Goal: Task Accomplishment & Management: Use online tool/utility

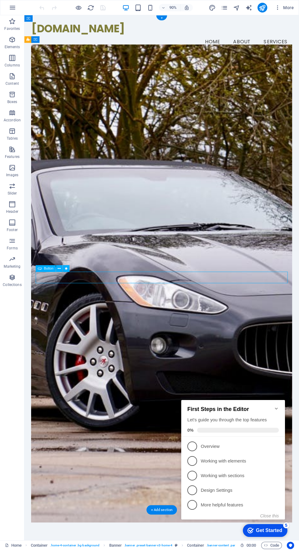
click at [73, 268] on div "Button" at bounding box center [54, 268] width 37 height 7
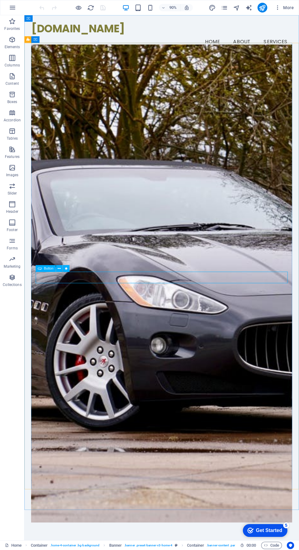
click at [73, 268] on div "Button" at bounding box center [54, 268] width 37 height 7
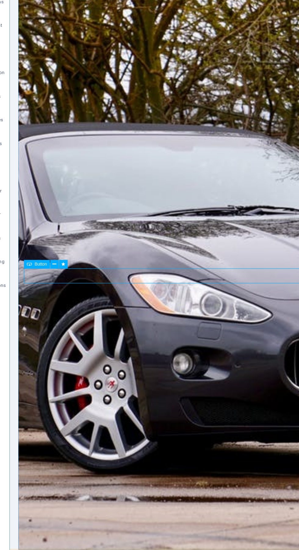
scroll to position [3, 0]
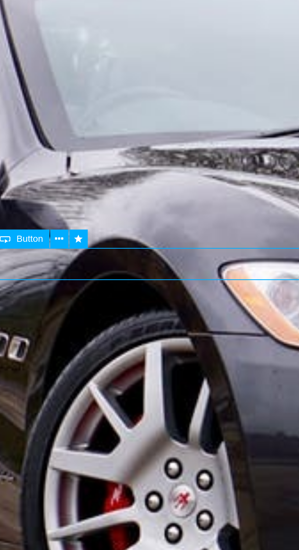
click at [68, 268] on button at bounding box center [66, 266] width 7 height 7
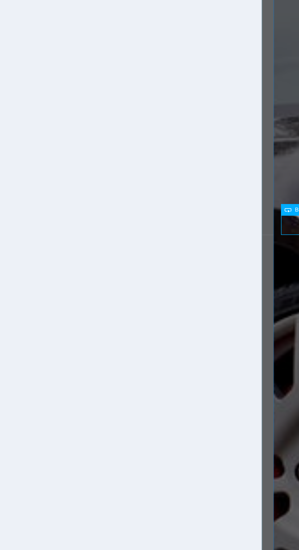
select select "fade"
select select "s"
select select "onload"
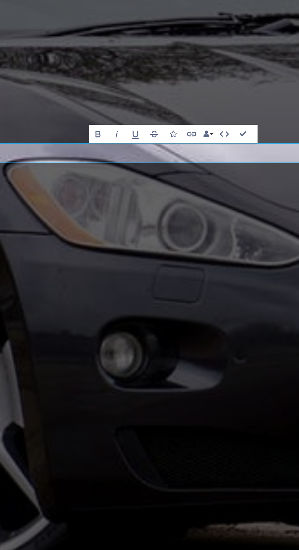
click at [245, 254] on button "Data Bindings" at bounding box center [243, 254] width 5 height 7
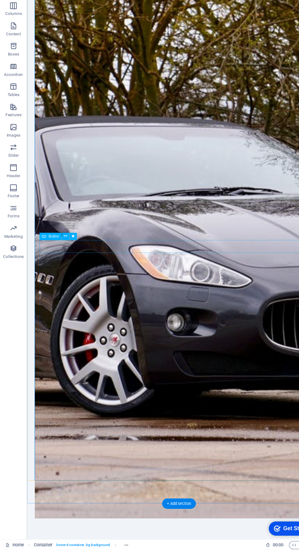
scroll to position [0, 0]
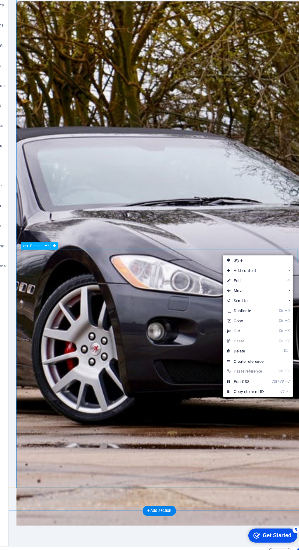
click at [251, 302] on link "⏎ Edit" at bounding box center [240, 298] width 41 height 9
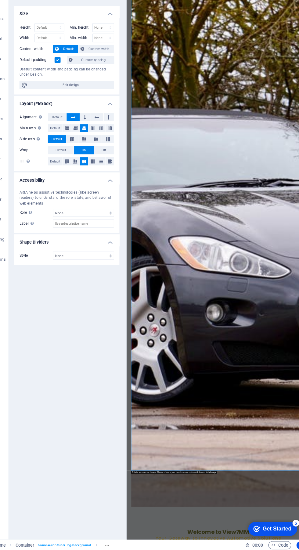
click at [299, 550] on figure at bounding box center [278, 429] width 289 height 869
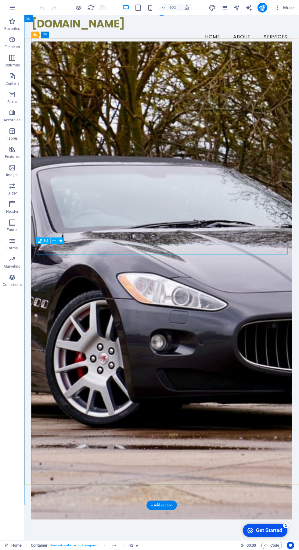
click at [212, 7] on icon "design" at bounding box center [212, 7] width 7 height 7
select select "px"
select select "200"
select select "px"
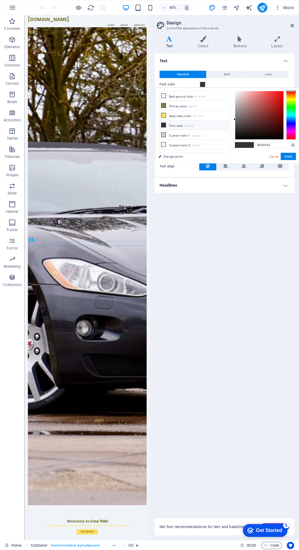
click at [168, 113] on li "Secondary color #FFDD57" at bounding box center [194, 116] width 70 height 10
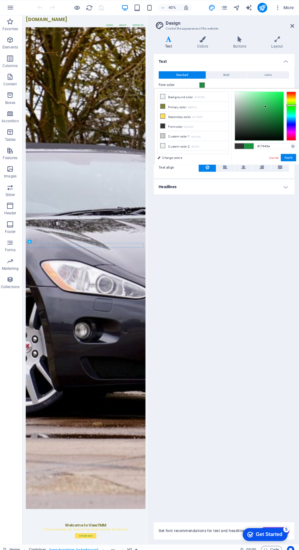
scroll to position [0, 0]
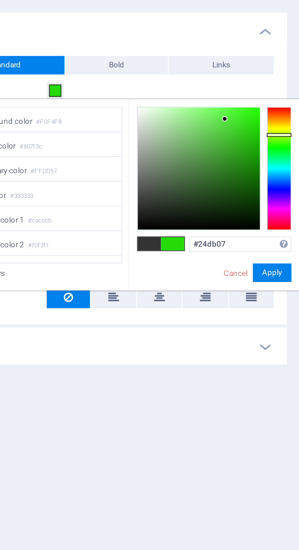
type input "#25db08"
click at [288, 153] on button "Apply" at bounding box center [288, 156] width 15 height 7
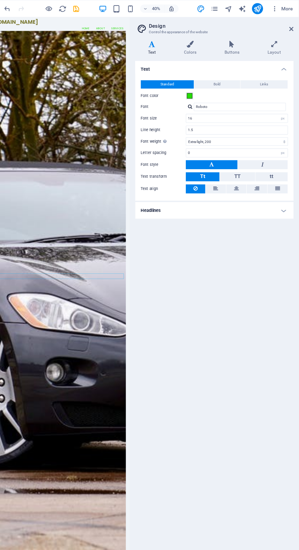
click at [275, 41] on icon at bounding box center [277, 39] width 34 height 6
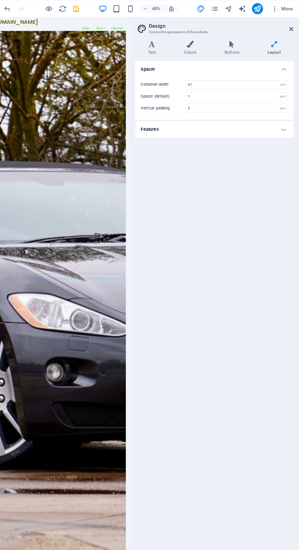
click at [210, 9] on icon "design" at bounding box center [212, 7] width 7 height 7
click at [211, 9] on icon "design" at bounding box center [212, 7] width 7 height 7
click at [212, 7] on icon "design" at bounding box center [212, 7] width 7 height 7
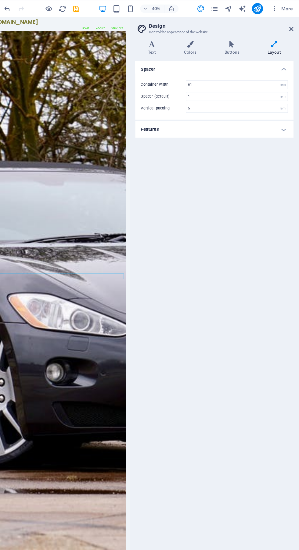
click at [211, 7] on icon "design" at bounding box center [212, 7] width 7 height 7
click at [280, 39] on icon at bounding box center [277, 39] width 34 height 6
click at [292, 26] on icon at bounding box center [292, 25] width 4 height 5
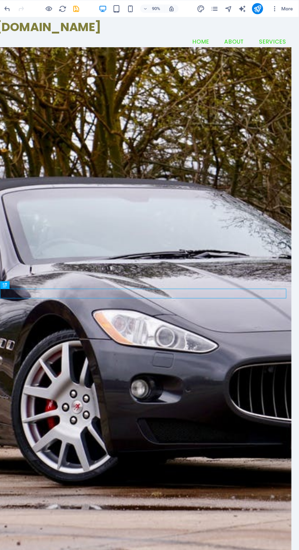
click at [211, 9] on icon "design" at bounding box center [212, 7] width 7 height 7
select select "rem"
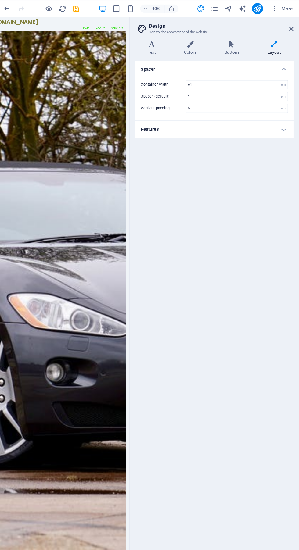
click at [209, 36] on icon at bounding box center [202, 39] width 33 height 6
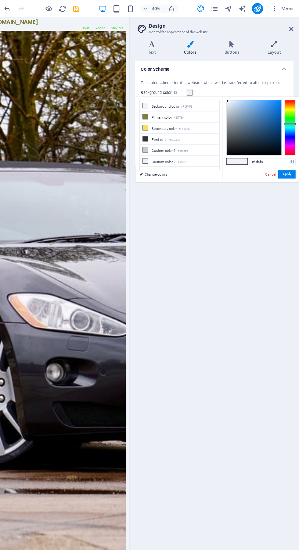
click at [203, 82] on span at bounding box center [202, 81] width 5 height 5
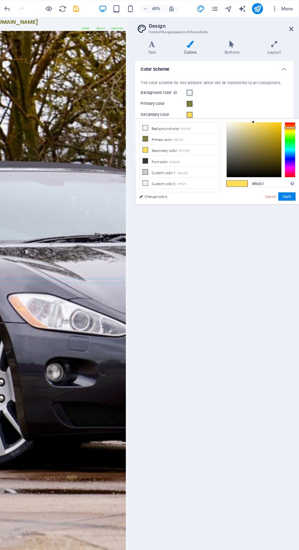
click at [203, 101] on span at bounding box center [202, 101] width 5 height 5
click at [204, 101] on span at bounding box center [202, 101] width 5 height 5
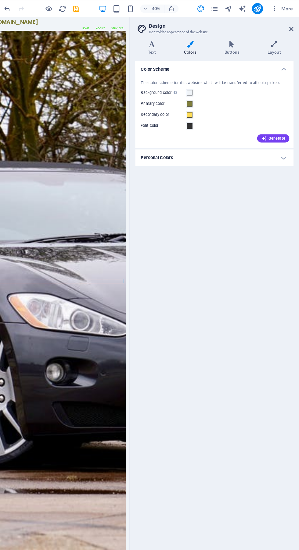
click at [288, 120] on button "Generate" at bounding box center [276, 121] width 28 height 7
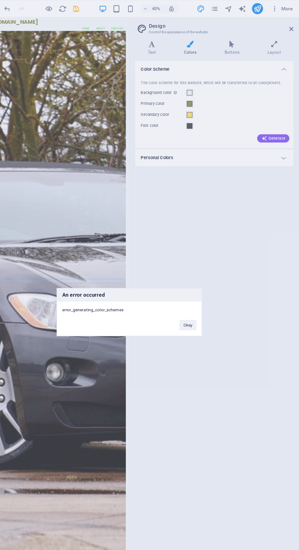
click at [201, 286] on button "Okay" at bounding box center [200, 286] width 15 height 9
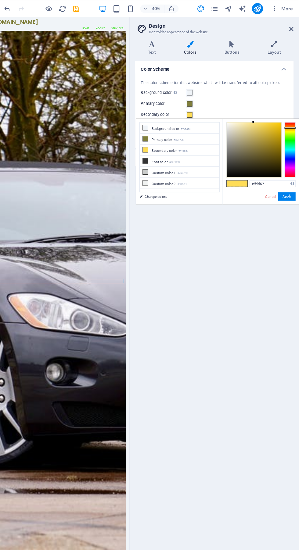
click at [203, 101] on span at bounding box center [202, 101] width 5 height 5
click at [205, 131] on li "Secondary color #ffdd57" at bounding box center [194, 132] width 70 height 10
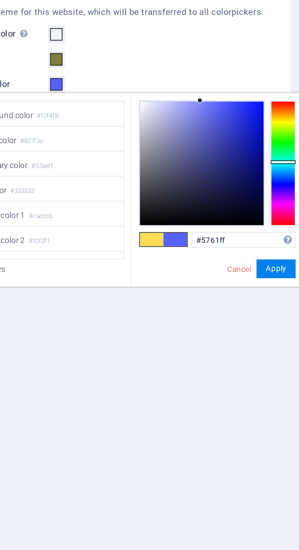
type input "#0715f4"
click at [291, 170] on button "Apply" at bounding box center [288, 173] width 15 height 7
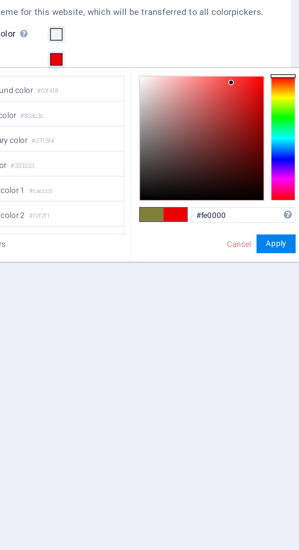
type input "#ff0000"
click at [291, 160] on button "Apply" at bounding box center [288, 163] width 15 height 7
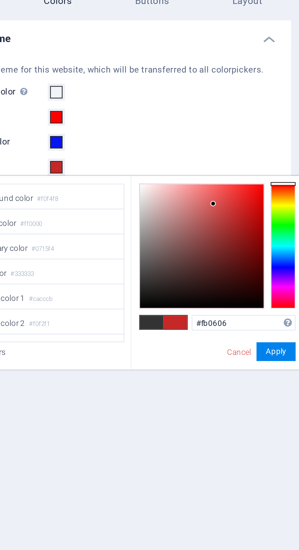
type input "#ff0000"
click at [291, 179] on button "Apply" at bounding box center [288, 182] width 15 height 7
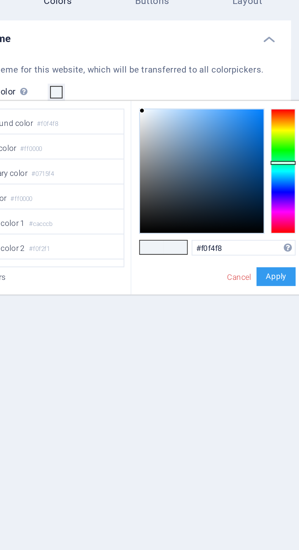
click at [289, 150] on button "Apply" at bounding box center [288, 153] width 15 height 7
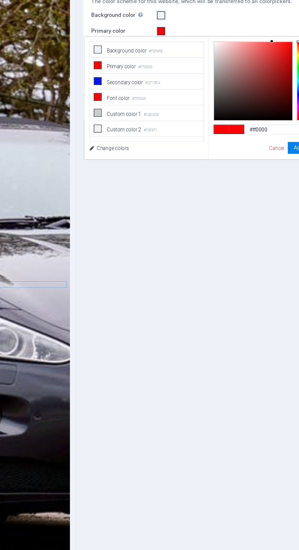
click at [204, 93] on span at bounding box center [202, 91] width 5 height 5
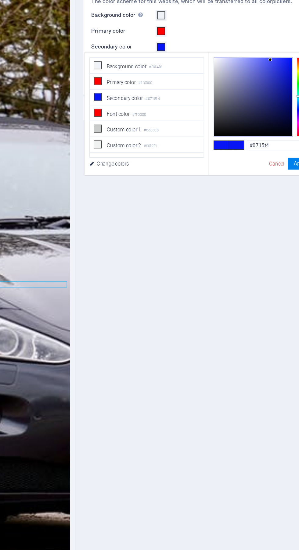
click at [189, 129] on li "Secondary color #0715f4" at bounding box center [194, 132] width 70 height 10
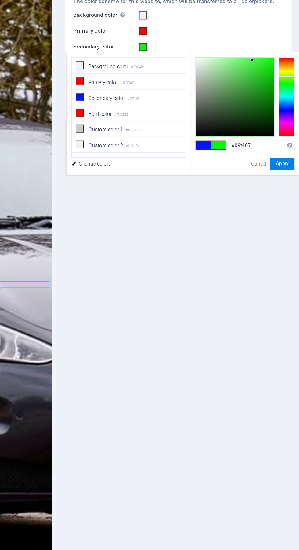
type input "#14f407"
click at [293, 170] on button "Apply" at bounding box center [288, 173] width 15 height 7
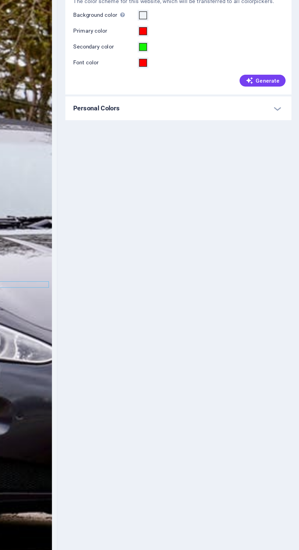
click at [112, 550] on figure at bounding box center [10, 534] width 297 height 1195
click at [291, 137] on h4 "Personal Colors" at bounding box center [224, 139] width 139 height 15
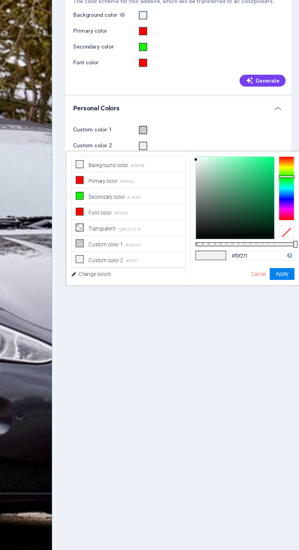
click at [203, 162] on span at bounding box center [202, 162] width 5 height 5
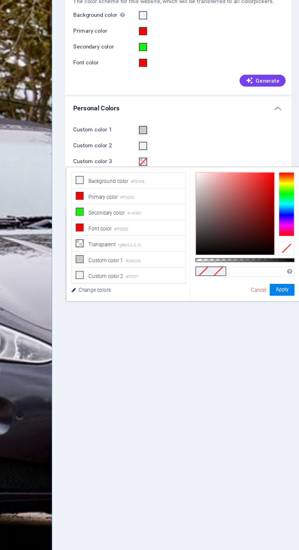
click at [204, 172] on span at bounding box center [202, 172] width 5 height 5
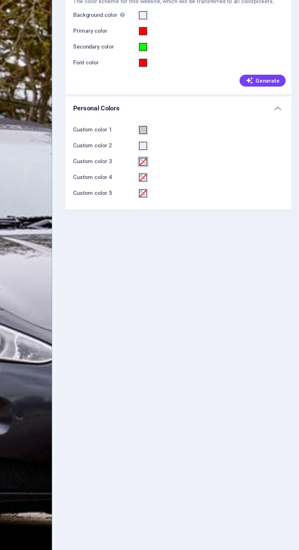
click at [203, 170] on span at bounding box center [202, 172] width 5 height 5
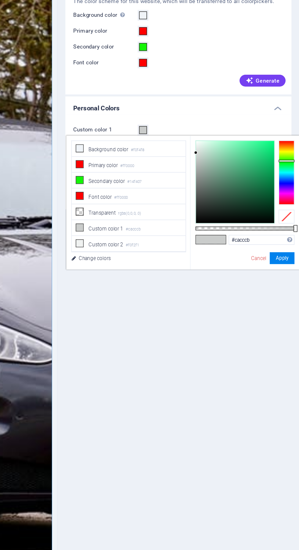
click at [161, 163] on span at bounding box center [163, 163] width 5 height 5
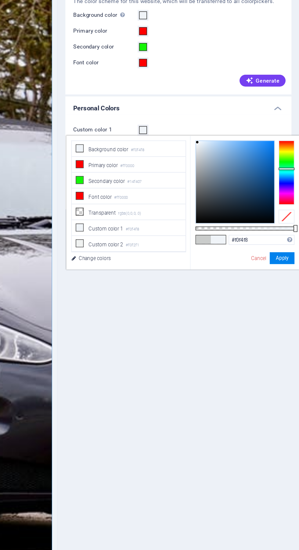
click at [161, 163] on span at bounding box center [163, 163] width 5 height 5
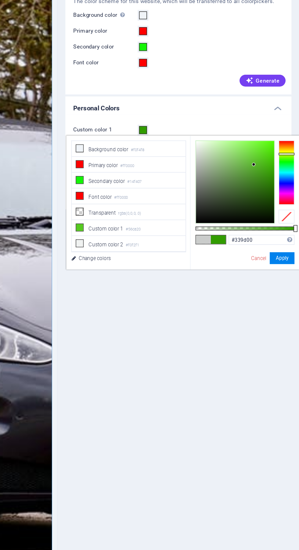
type input "#339f00"
click at [290, 228] on button "Apply" at bounding box center [288, 231] width 15 height 7
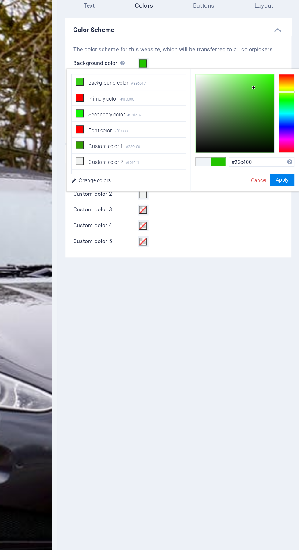
type input "#23c500"
click at [292, 150] on button "Apply" at bounding box center [288, 153] width 15 height 7
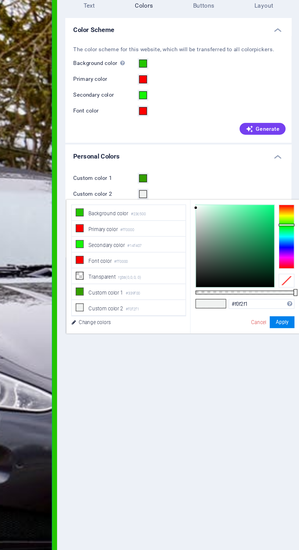
click at [205, 162] on button "Custom color 2" at bounding box center [202, 162] width 7 height 7
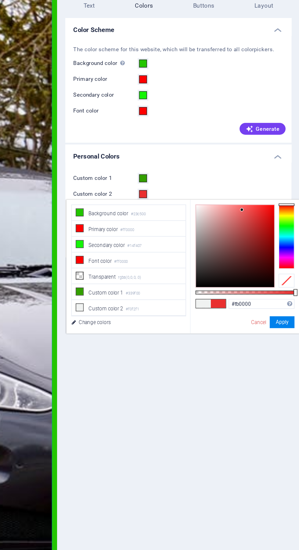
type input "#ff0000"
click at [292, 238] on button "Apply" at bounding box center [288, 241] width 15 height 7
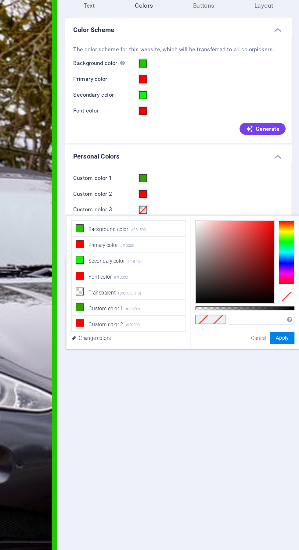
click at [203, 172] on span at bounding box center [202, 172] width 5 height 5
click at [205, 172] on span at bounding box center [202, 172] width 5 height 5
click at [204, 221] on li "Transparent rgba(0,0,0,.0)" at bounding box center [194, 223] width 70 height 10
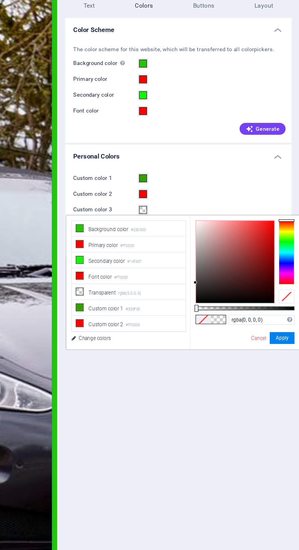
click at [193, 221] on small "rgba(0,0,0,.0)" at bounding box center [194, 223] width 14 height 4
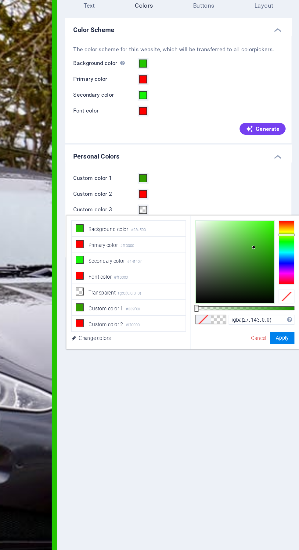
type input "rgba(27, 141, 0, 0)"
click at [295, 247] on button "Apply" at bounding box center [288, 250] width 15 height 7
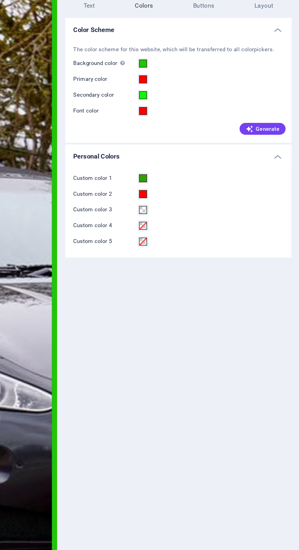
click at [242, 231] on div "Color Scheme The color scheme for this website, which will be transferred to al…" at bounding box center [224, 295] width 139 height 482
click at [282, 120] on span "Generate" at bounding box center [276, 122] width 21 height 5
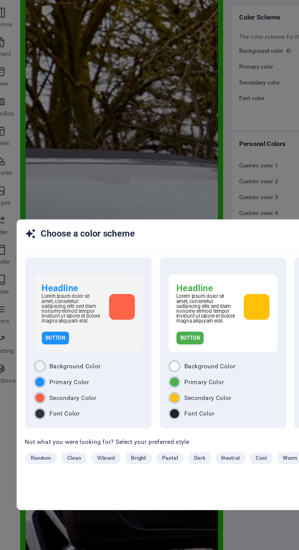
click at [168, 250] on div "Lorem ipsum dolor sit amet, consetetur sadipscing elitr, sed diam nonumy eirmod…" at bounding box center [149, 240] width 57 height 18
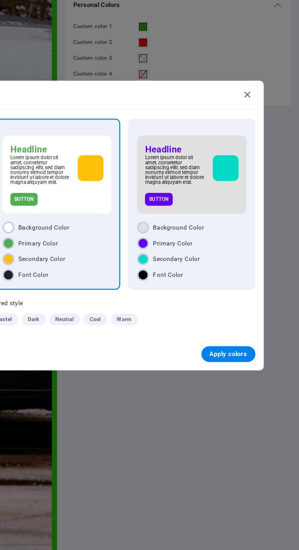
click at [260, 357] on span "Apply colors" at bounding box center [254, 354] width 23 height 5
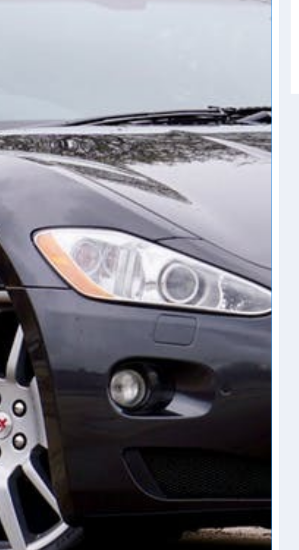
click at [185, 324] on figure at bounding box center [147, 295] width 297 height 1195
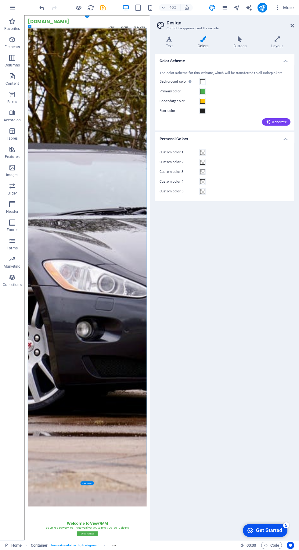
click at [106, 8] on icon "save" at bounding box center [102, 7] width 7 height 7
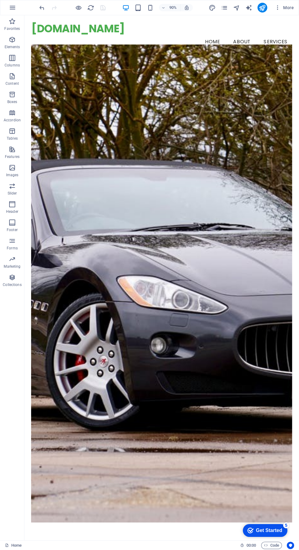
click at [78, 8] on icon "button" at bounding box center [78, 7] width 7 height 7
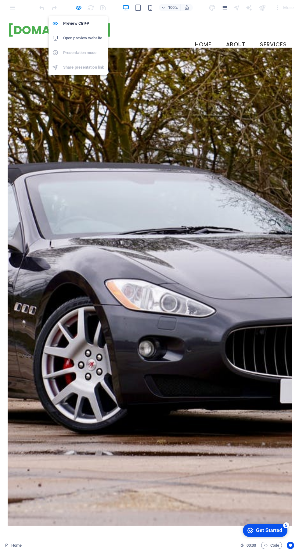
click at [93, 35] on h6 "Open preview website" at bounding box center [83, 37] width 41 height 7
